Goal: Navigation & Orientation: Find specific page/section

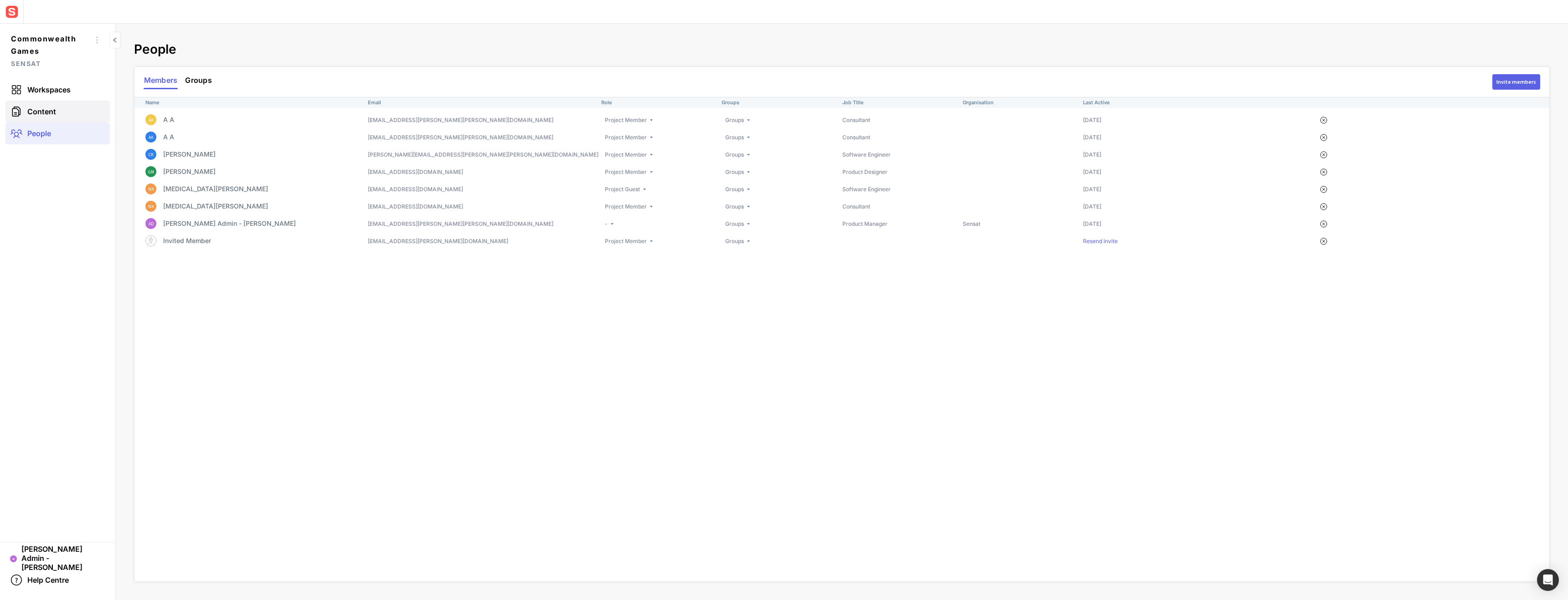
click at [45, 116] on span "Content" at bounding box center [41, 111] width 29 height 9
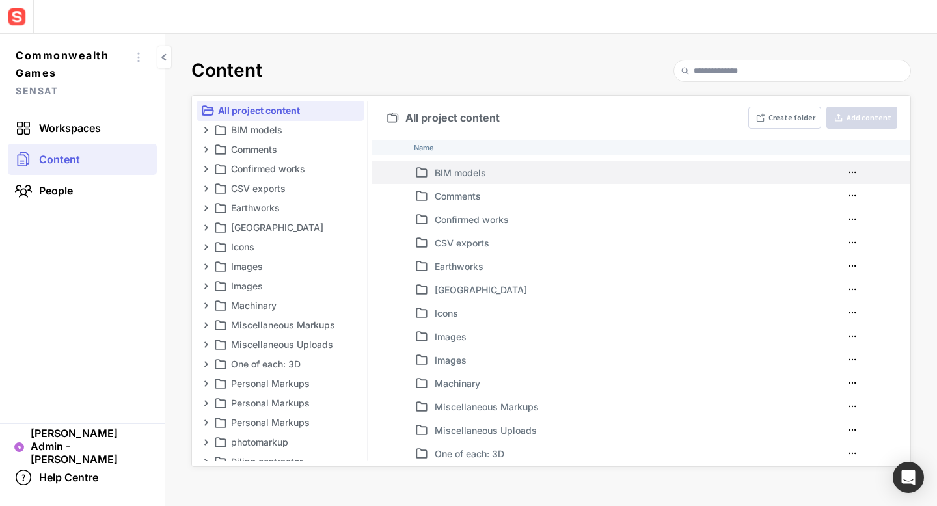
click at [492, 169] on p "BIM models" at bounding box center [644, 173] width 419 height 14
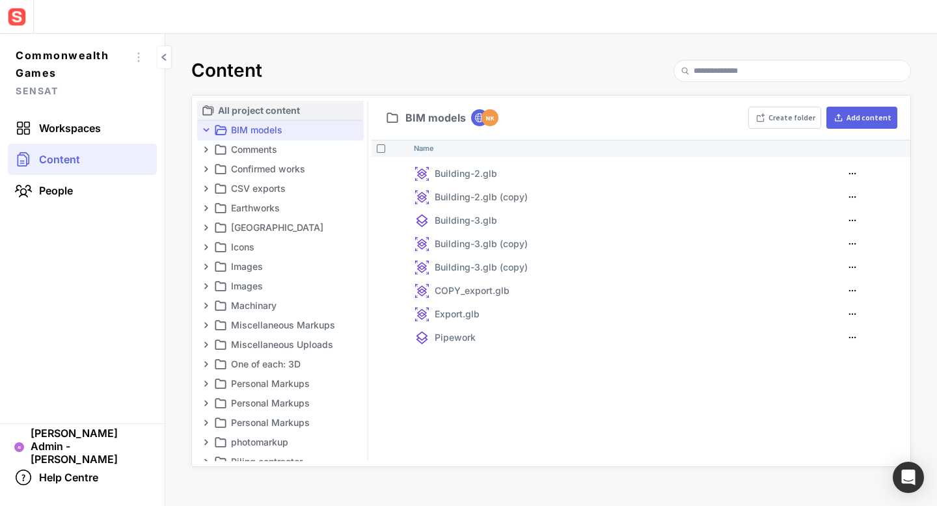
click at [247, 108] on p "All project content" at bounding box center [289, 111] width 143 height 16
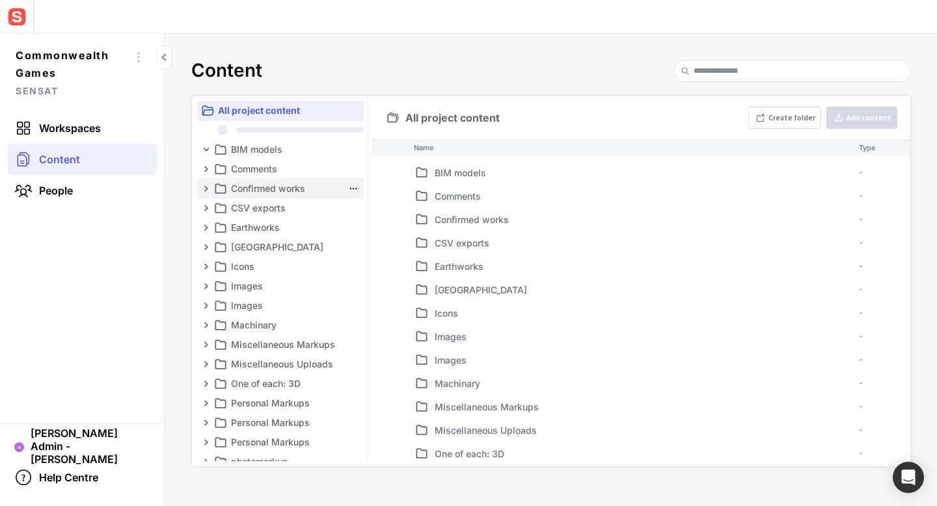
click at [308, 182] on p "Confirmed works" at bounding box center [287, 189] width 112 height 16
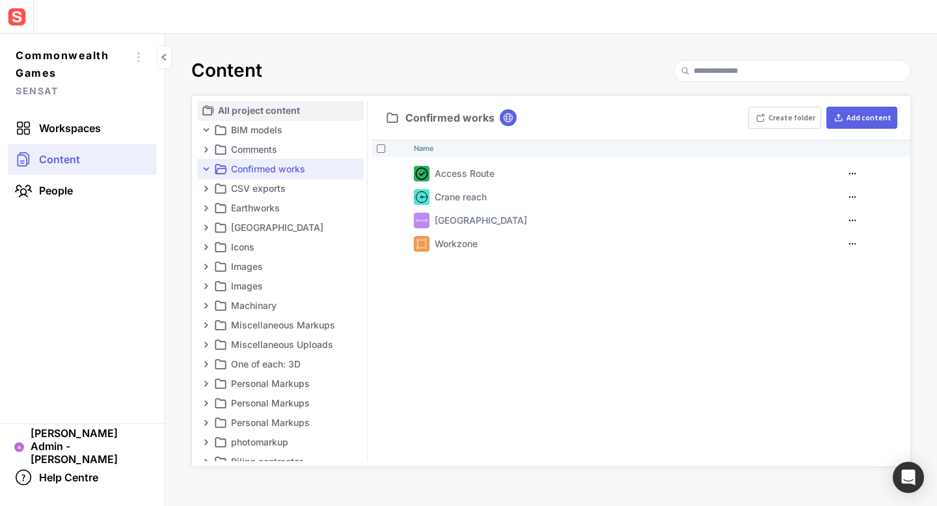
click at [240, 109] on p "All project content" at bounding box center [289, 111] width 143 height 16
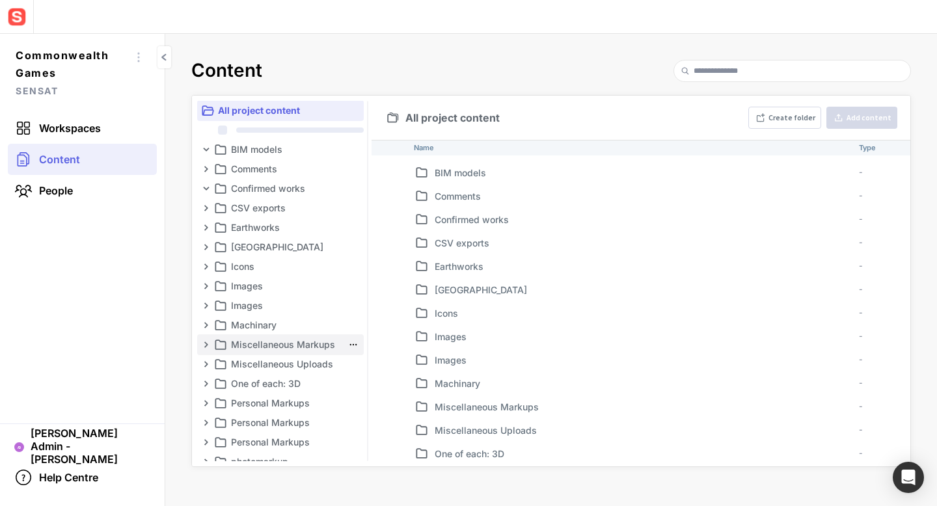
click at [271, 340] on p "Miscellaneous Markups" at bounding box center [287, 345] width 112 height 16
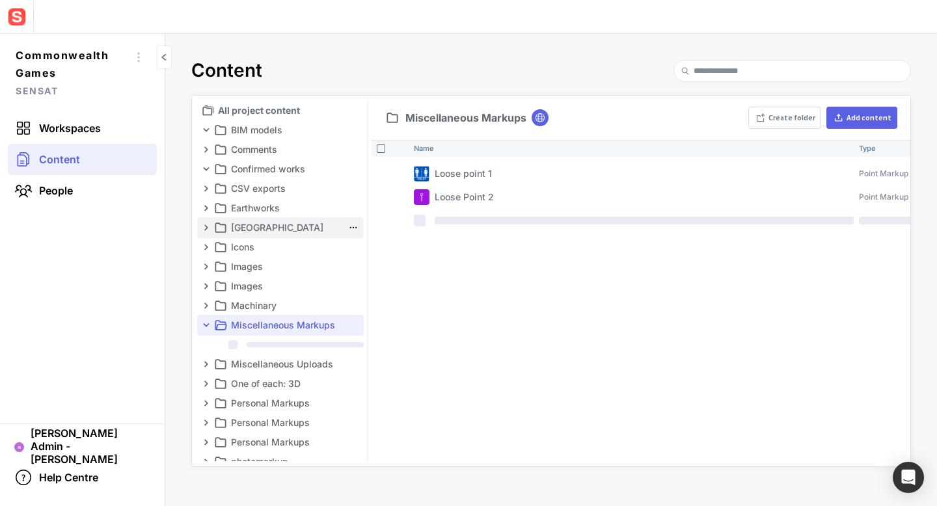
click at [282, 219] on mapp-content-folder-tree-node "[GEOGRAPHIC_DATA]" at bounding box center [280, 227] width 167 height 21
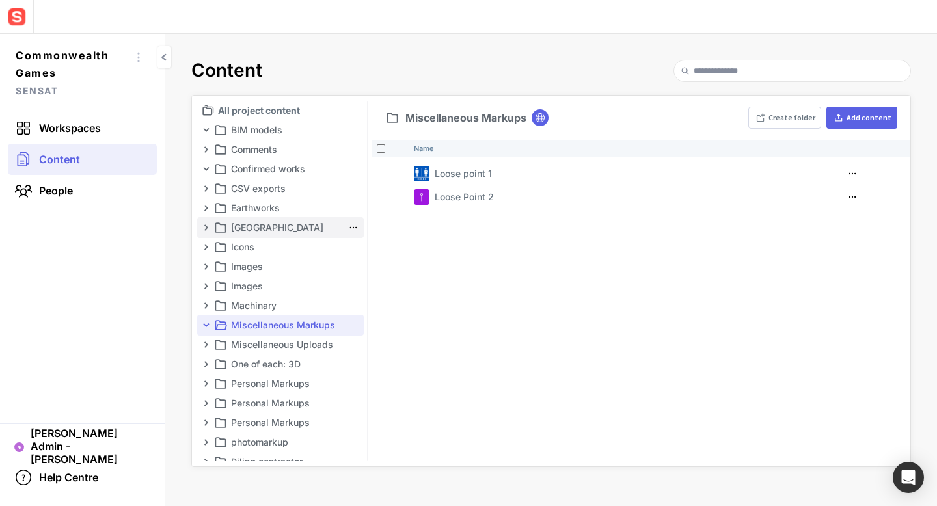
click at [206, 231] on mapp-icon at bounding box center [206, 227] width 10 height 10
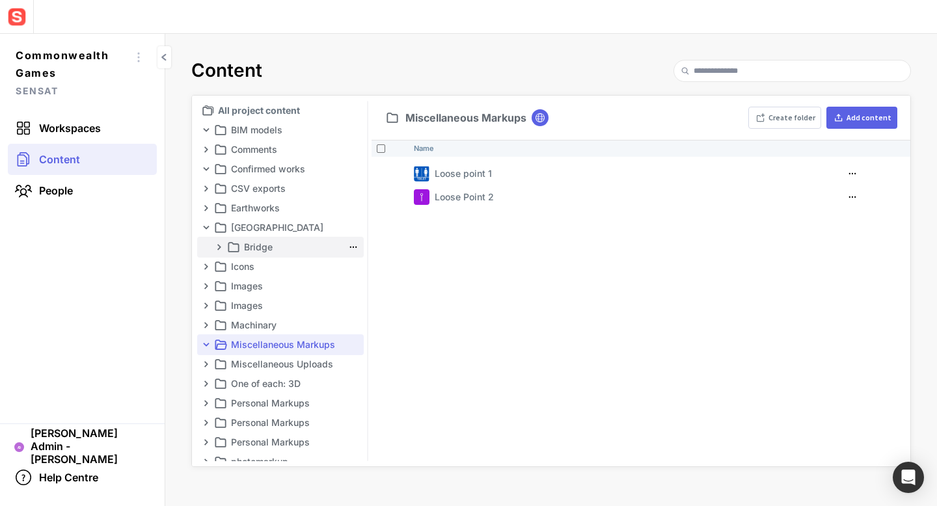
click at [249, 245] on p "Bridge" at bounding box center [293, 247] width 99 height 16
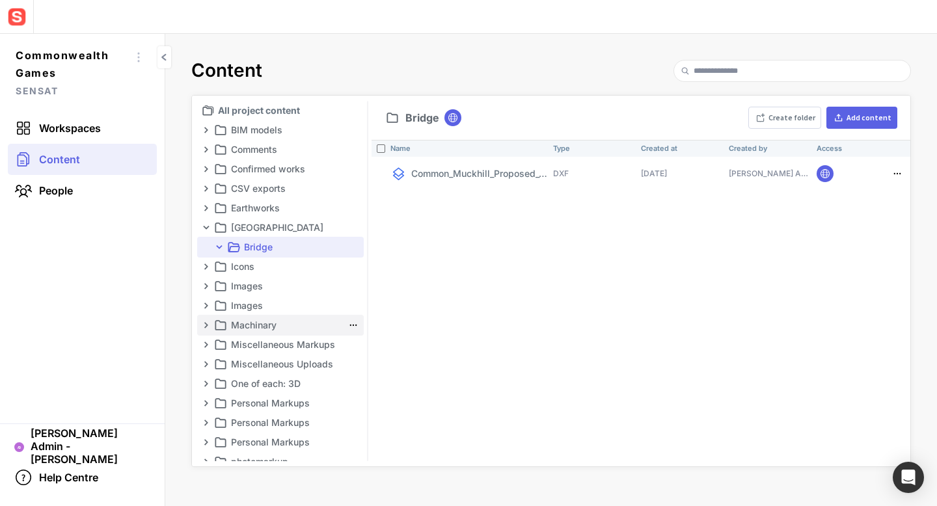
click at [256, 325] on p "Machinary" at bounding box center [287, 325] width 112 height 16
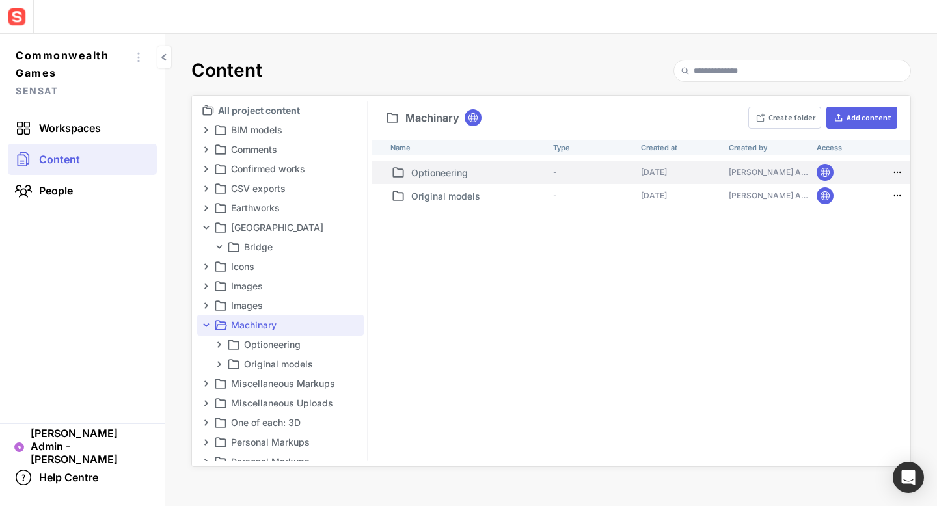
click at [461, 175] on p "Optioneering" at bounding box center [479, 173] width 137 height 14
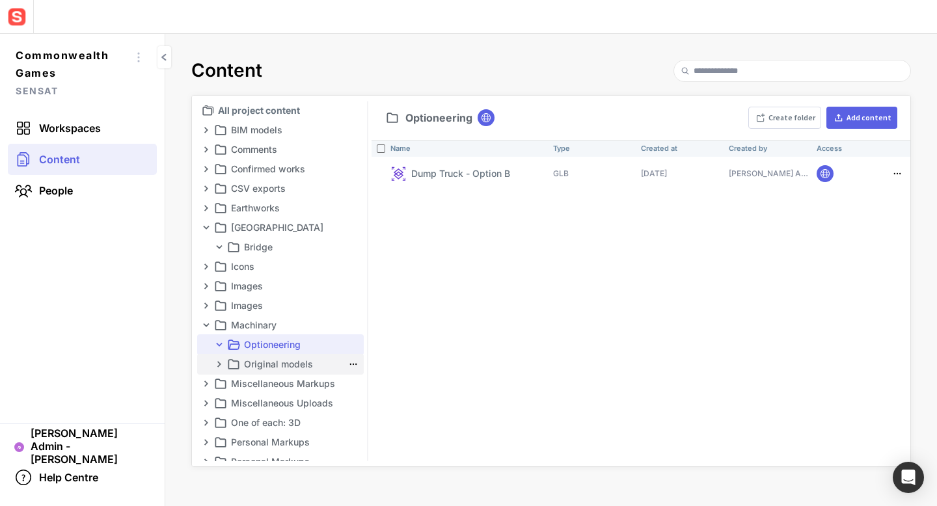
click at [270, 365] on p "Original models" at bounding box center [293, 365] width 99 height 16
